Goal: Transaction & Acquisition: Download file/media

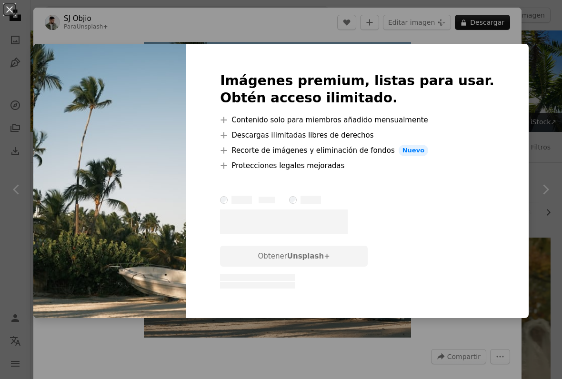
scroll to position [2936, 0]
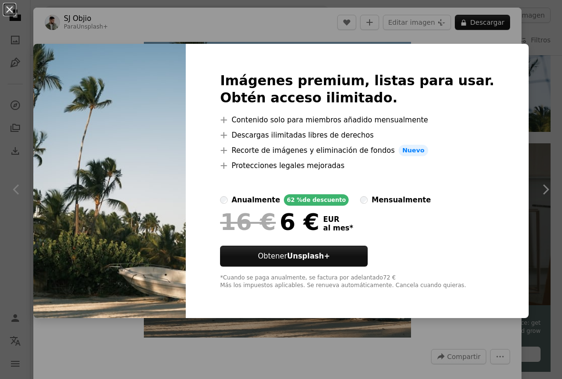
click at [78, 16] on div "An X shape Imágenes premium, listas para usar. Obtén acceso ilimitado. A plus s…" at bounding box center [281, 189] width 562 height 379
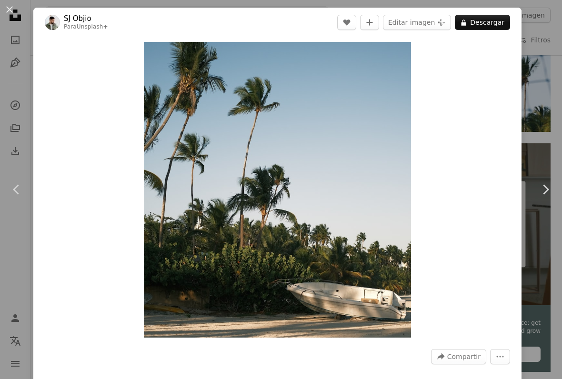
click at [453, 101] on div "Zoom in" at bounding box center [277, 189] width 488 height 305
click at [401, 61] on img "Ampliar en esta imagen" at bounding box center [277, 190] width 267 height 296
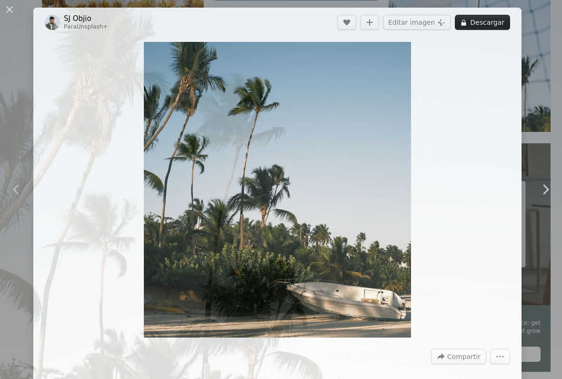
scroll to position [122, 0]
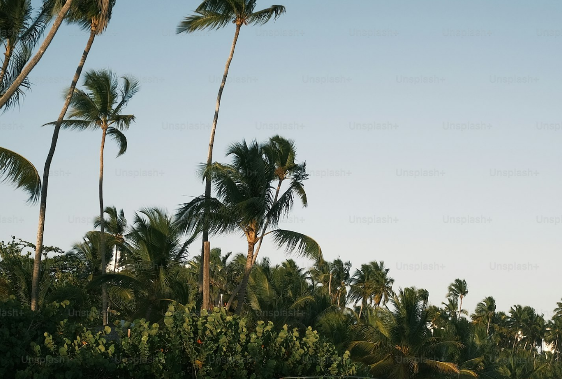
click at [400, 57] on img "Reducir el zoom en esta imagen" at bounding box center [281, 189] width 563 height 623
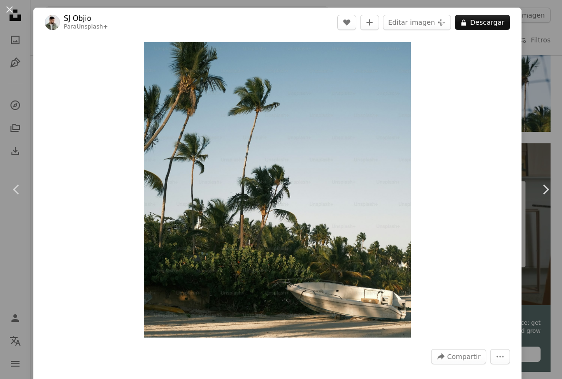
click at [404, 62] on img "Ampliar en esta imagen" at bounding box center [277, 190] width 267 height 296
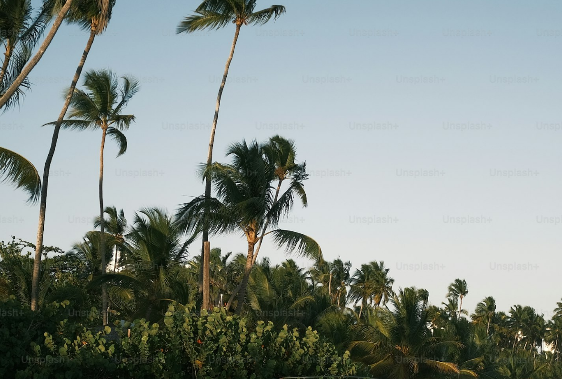
click at [544, 25] on img "Reducir el zoom en esta imagen" at bounding box center [281, 189] width 563 height 623
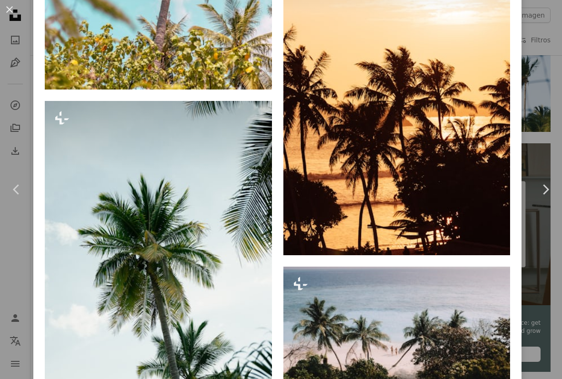
scroll to position [2333, 0]
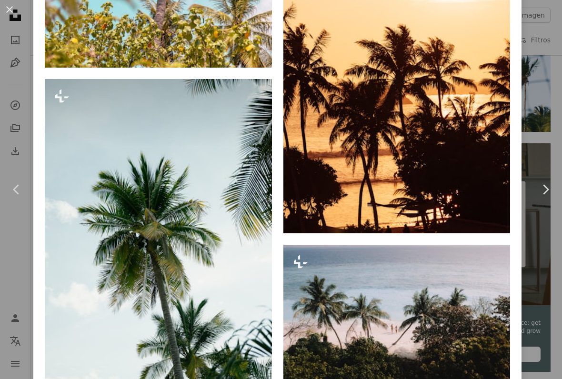
click at [8, 13] on button "An X shape" at bounding box center [9, 9] width 11 height 11
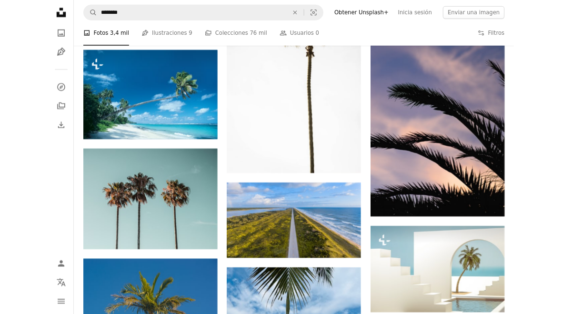
scroll to position [8031, 0]
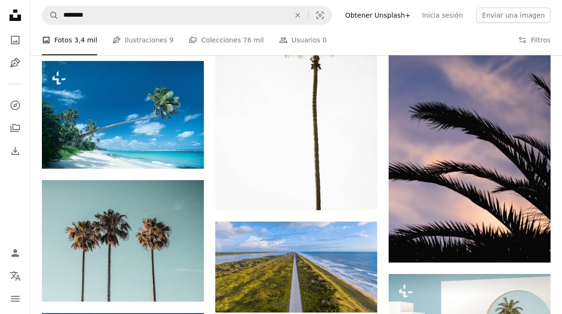
click at [329, 138] on img at bounding box center [296, 88] width 162 height 243
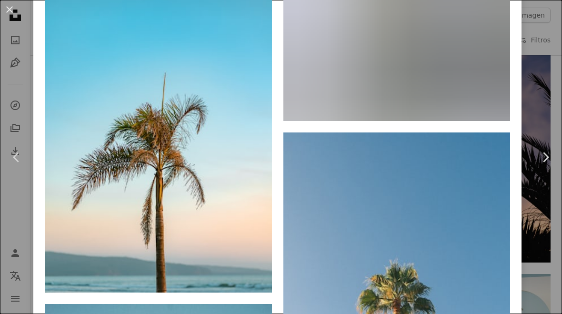
scroll to position [7428, 0]
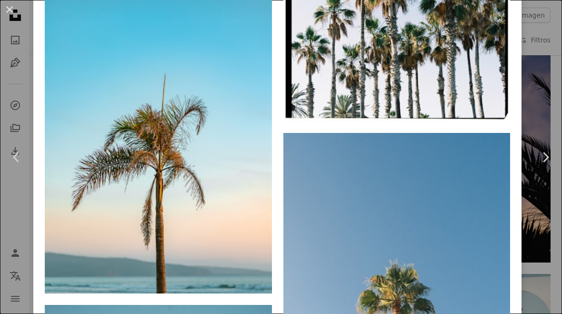
click at [15, 6] on button "An X shape" at bounding box center [9, 9] width 11 height 11
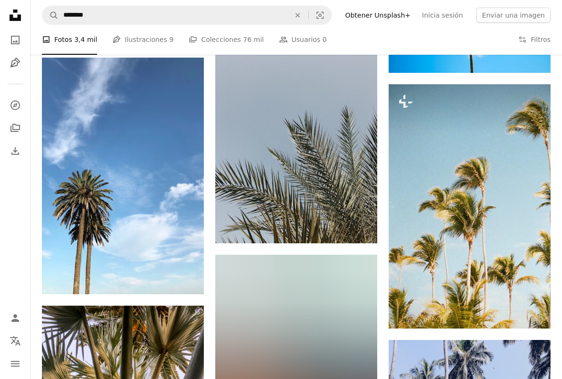
scroll to position [13348, 0]
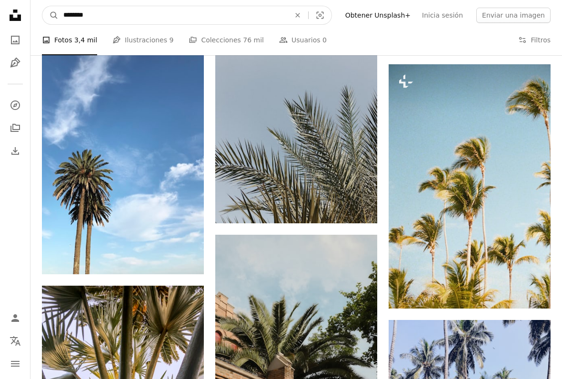
click at [103, 19] on input "********" at bounding box center [173, 15] width 229 height 18
type input "**********"
click at [50, 15] on button "A magnifying glass" at bounding box center [50, 15] width 16 height 18
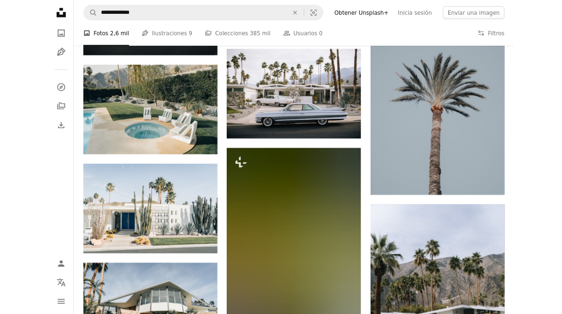
scroll to position [2692, 0]
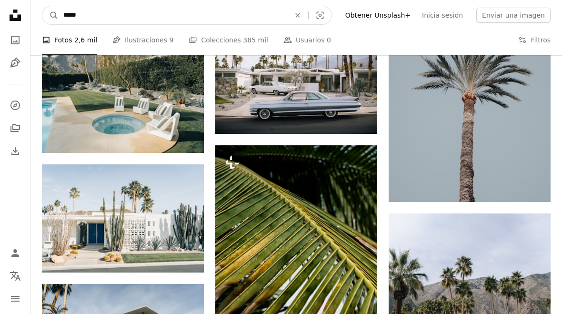
type input "****"
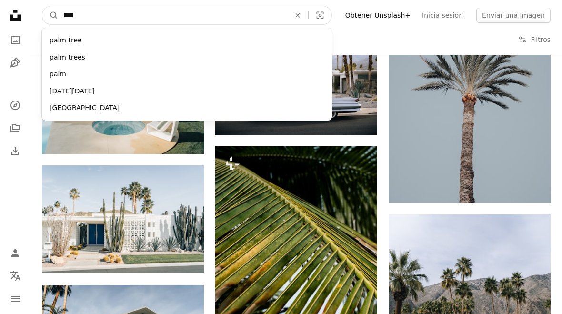
scroll to position [2691, 0]
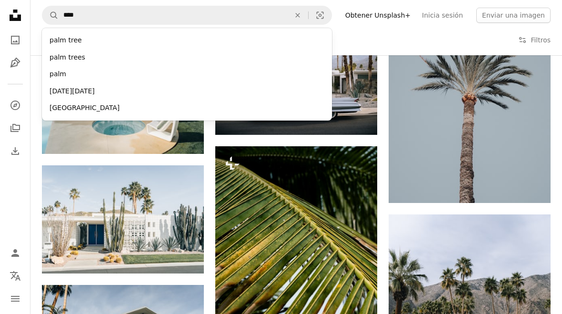
click at [78, 60] on div "palm trees" at bounding box center [187, 57] width 290 height 17
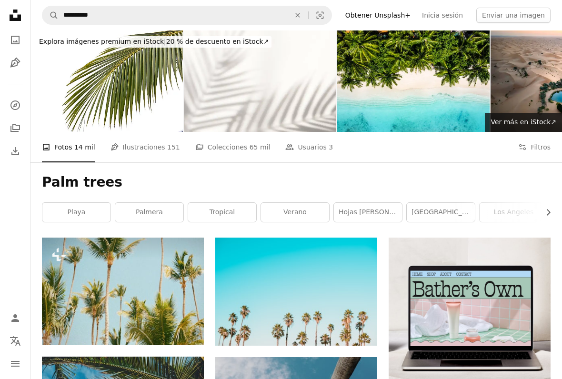
click at [541, 150] on button "Filters Filtros" at bounding box center [534, 147] width 32 height 30
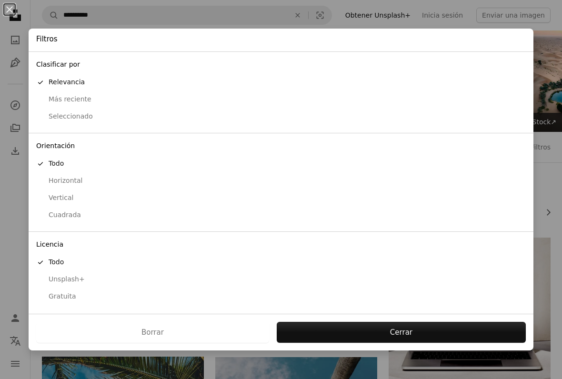
click at [81, 180] on div "Horizontal" at bounding box center [280, 181] width 489 height 10
click at [364, 337] on button "Presentar solicitud" at bounding box center [390, 332] width 271 height 21
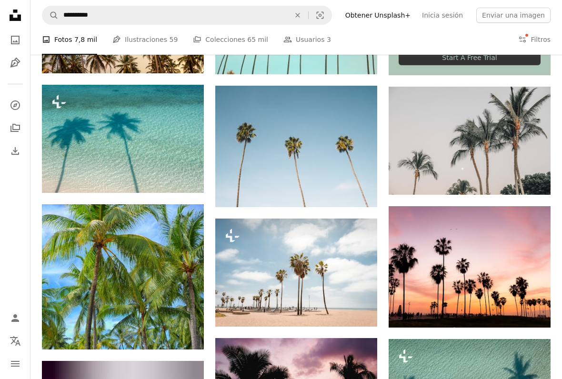
scroll to position [391, 0]
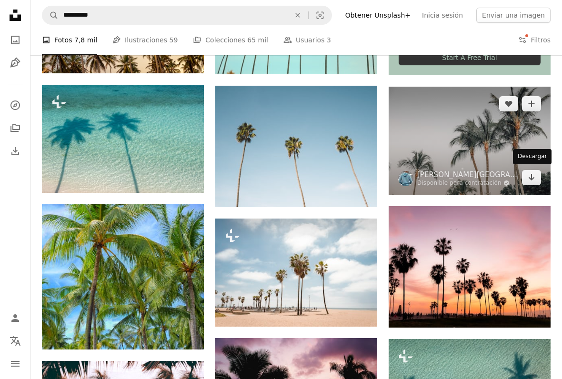
click at [531, 161] on div "Descargar" at bounding box center [532, 156] width 39 height 15
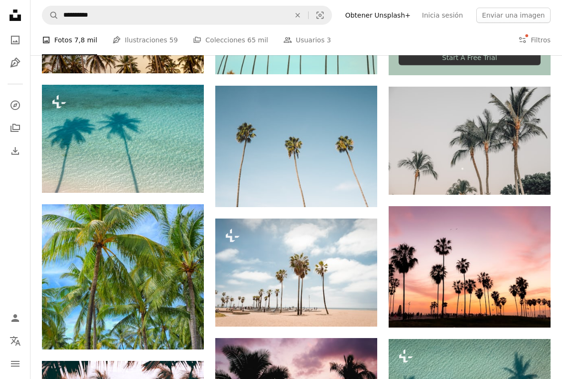
click at [533, 177] on icon "Arrow pointing down" at bounding box center [532, 176] width 8 height 11
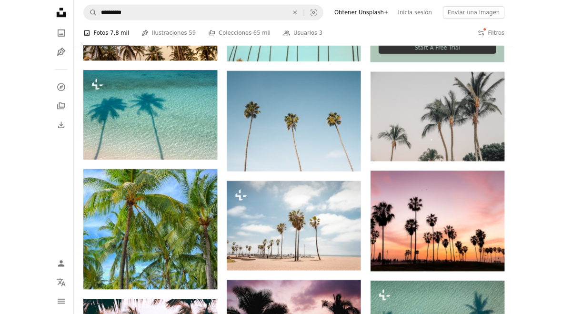
scroll to position [418, 0]
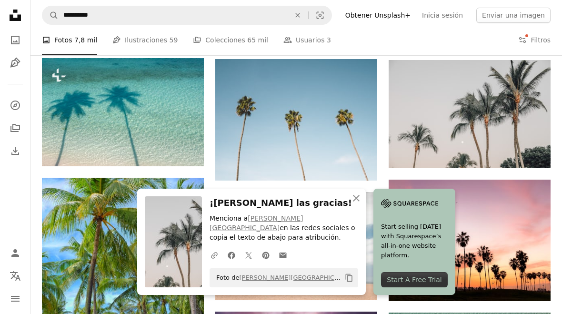
click at [355, 204] on icon "An X shape" at bounding box center [355, 197] width 11 height 11
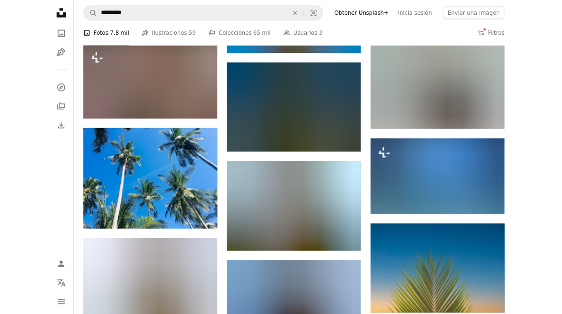
scroll to position [7130, 0]
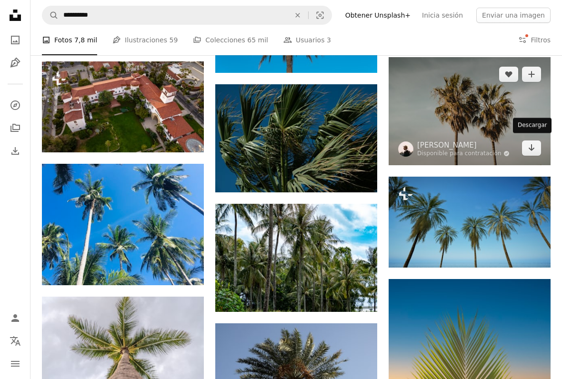
click at [530, 144] on icon "Descargar" at bounding box center [532, 147] width 6 height 7
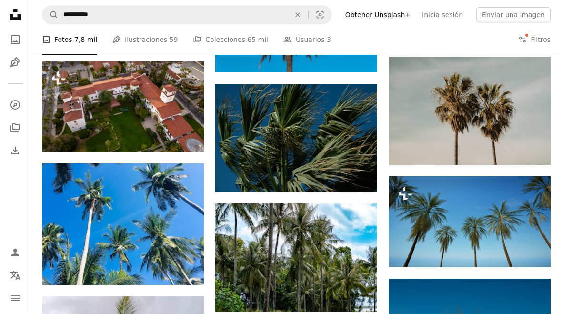
scroll to position [7156, 0]
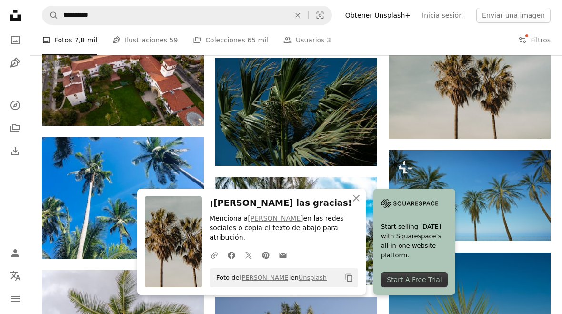
click at [360, 202] on icon "An X shape" at bounding box center [355, 197] width 11 height 11
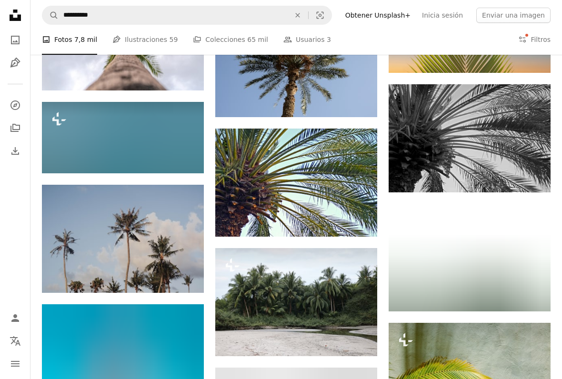
scroll to position [7445, 0]
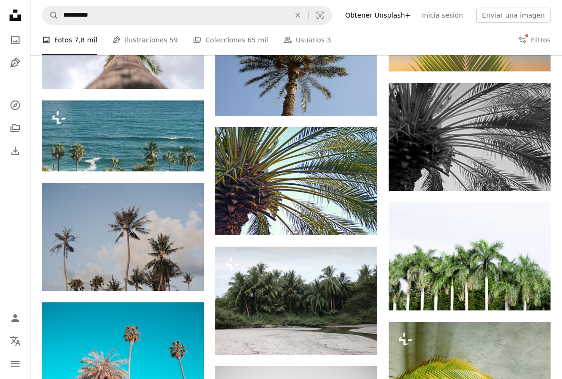
click at [187, 272] on icon "Arrow pointing down" at bounding box center [185, 273] width 8 height 11
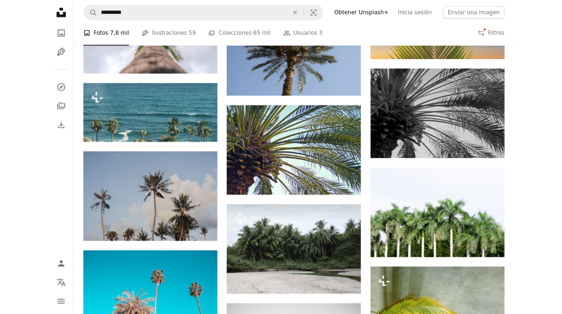
scroll to position [7472, 0]
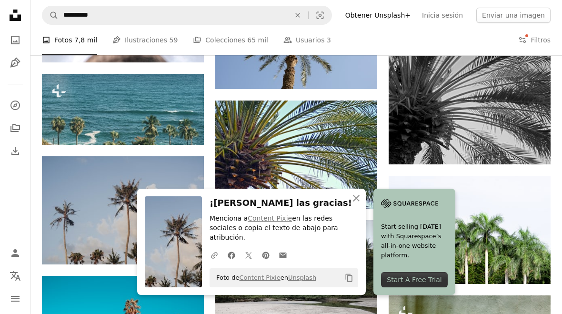
click at [102, 207] on img at bounding box center [123, 210] width 162 height 108
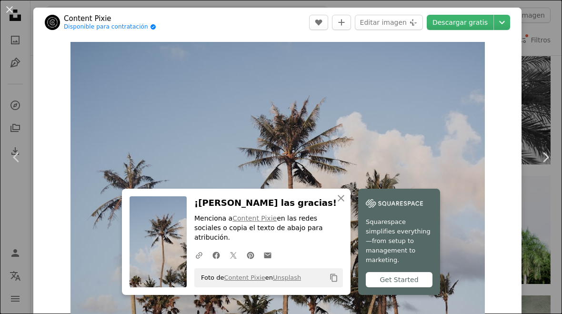
click at [466, 26] on link "Descargar gratis" at bounding box center [460, 22] width 67 height 15
click at [532, 32] on div "An X shape Chevron left Chevron right Content Pixie Disponible para contratació…" at bounding box center [281, 157] width 562 height 314
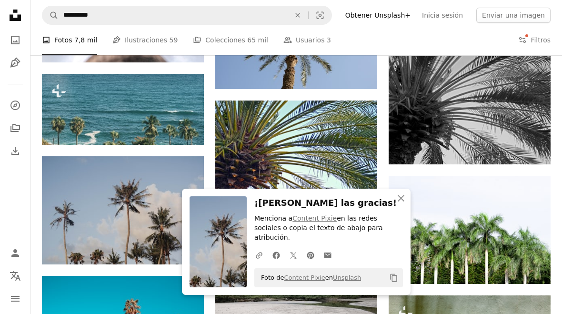
click at [405, 204] on icon "An X shape" at bounding box center [400, 197] width 11 height 11
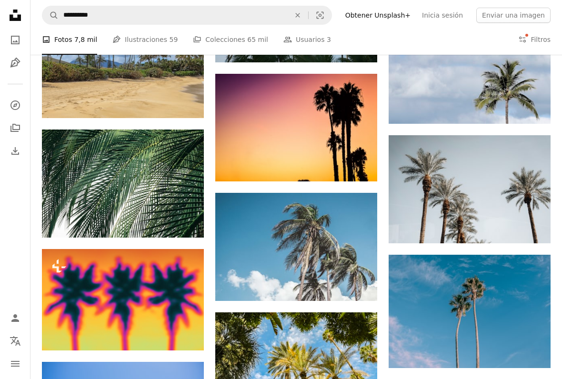
scroll to position [8231, 0]
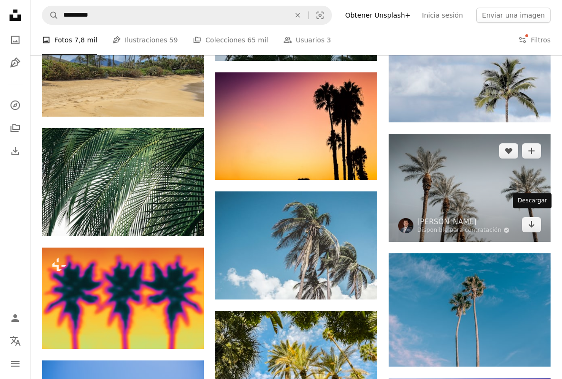
click at [533, 204] on div "Descargar" at bounding box center [532, 200] width 39 height 15
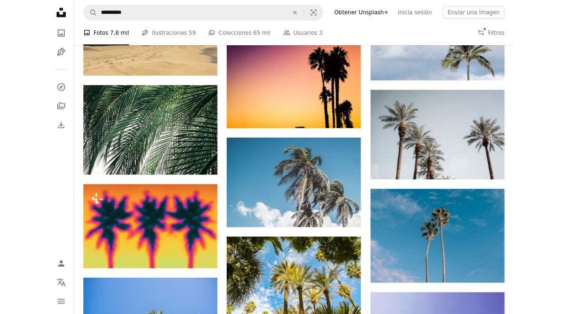
scroll to position [8266, 0]
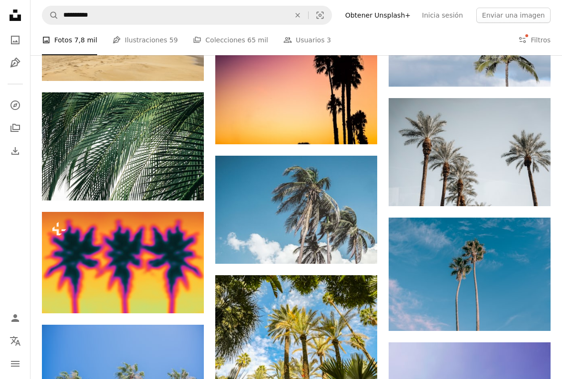
click at [532, 184] on icon "Arrow pointing down" at bounding box center [532, 188] width 8 height 11
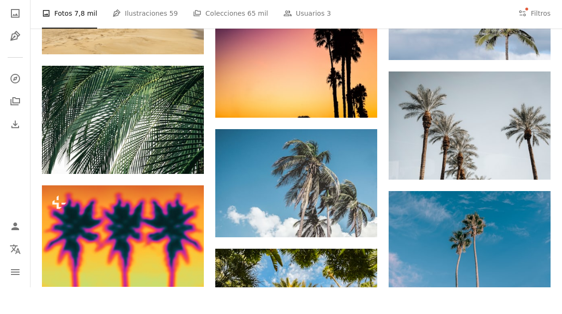
scroll to position [8293, 0]
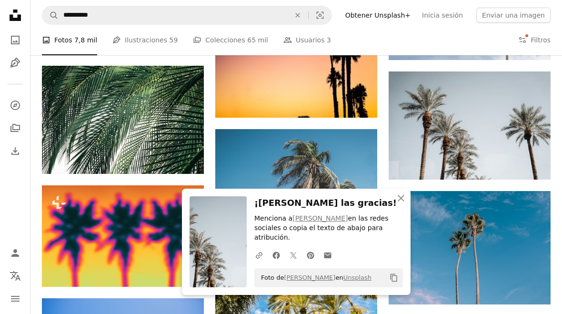
click at [399, 204] on icon "An X shape" at bounding box center [400, 197] width 11 height 11
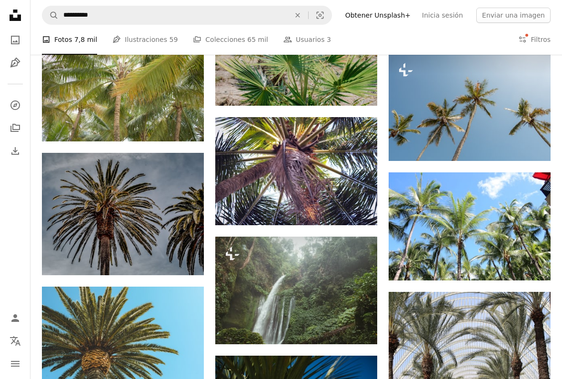
scroll to position [9016, 0]
